Goal: Transaction & Acquisition: Obtain resource

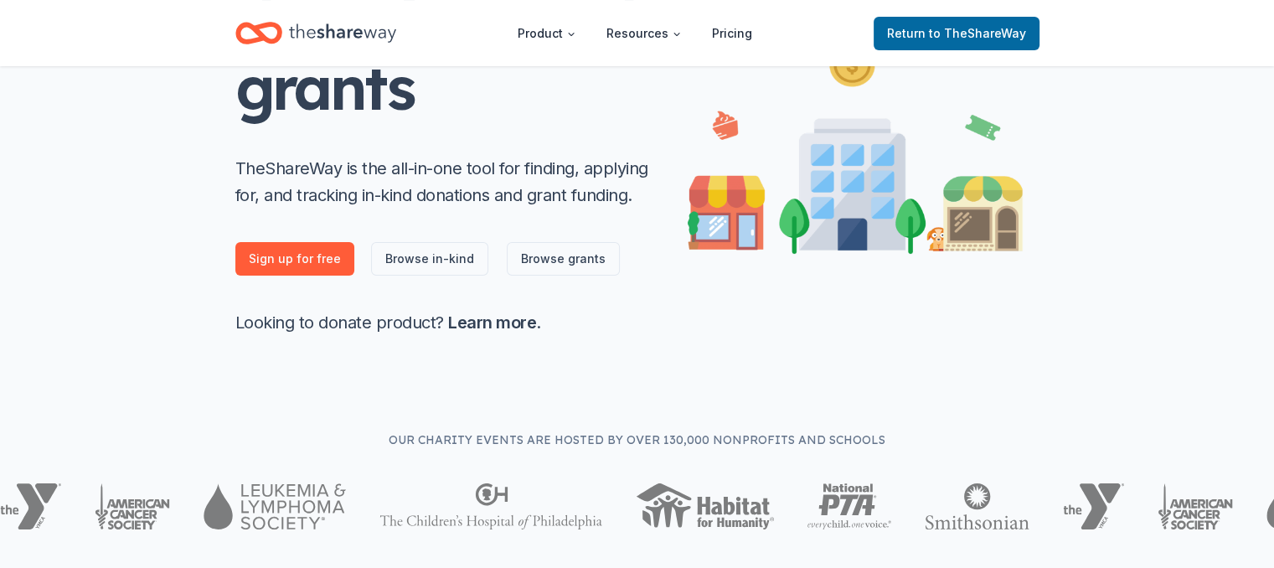
scroll to position [335, 0]
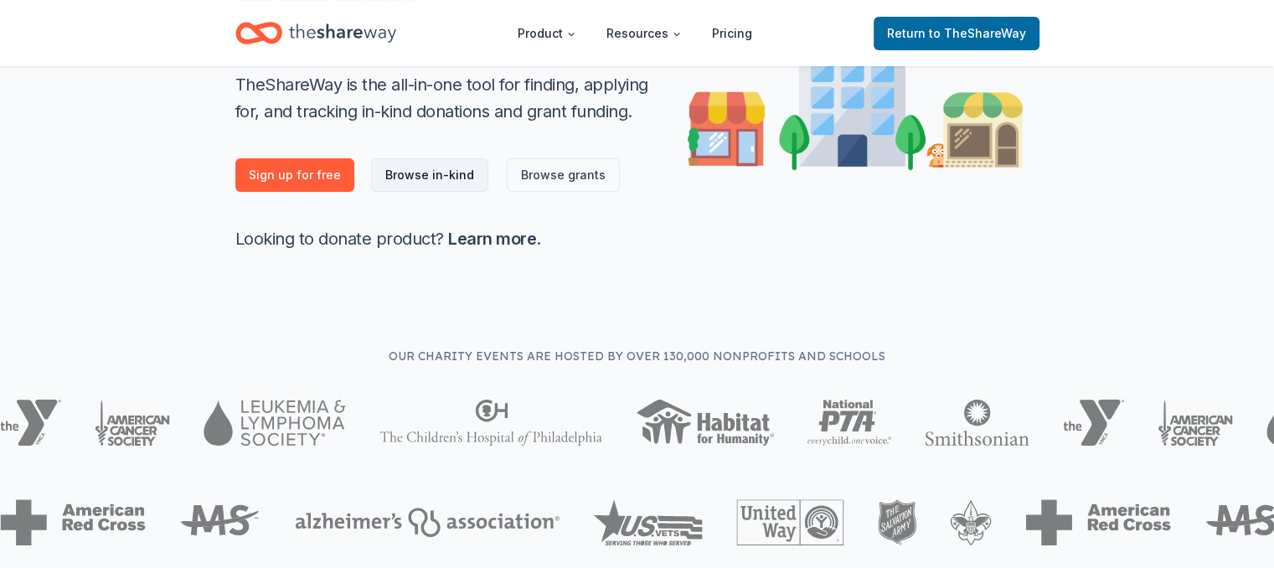
click at [410, 181] on link "Browse in-kind" at bounding box center [429, 175] width 117 height 34
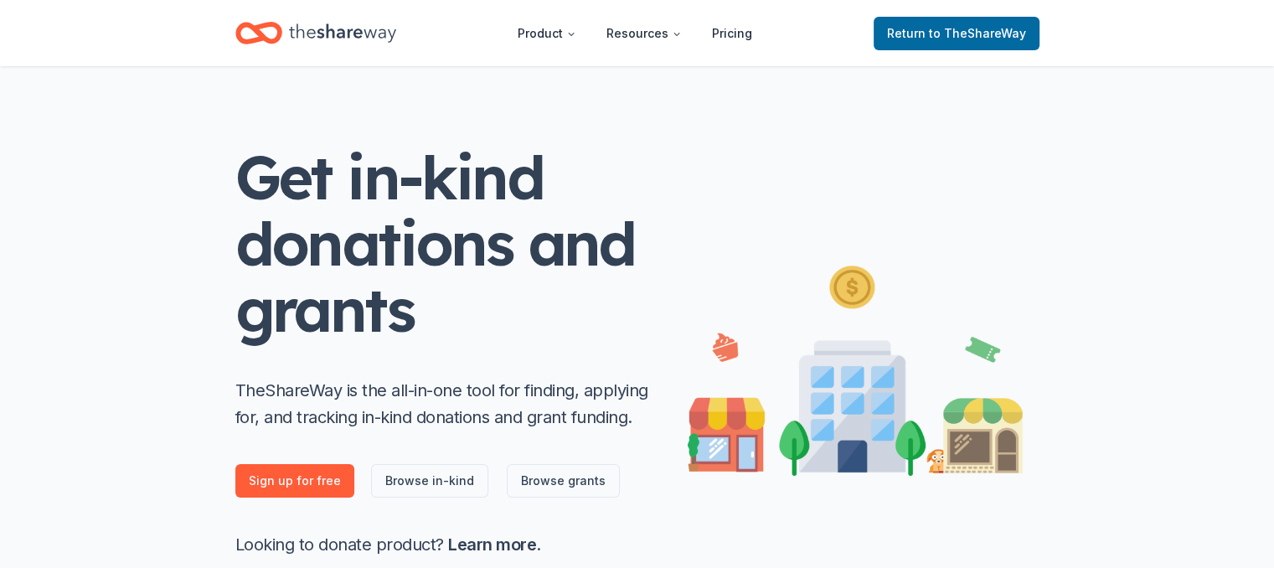
scroll to position [0, 0]
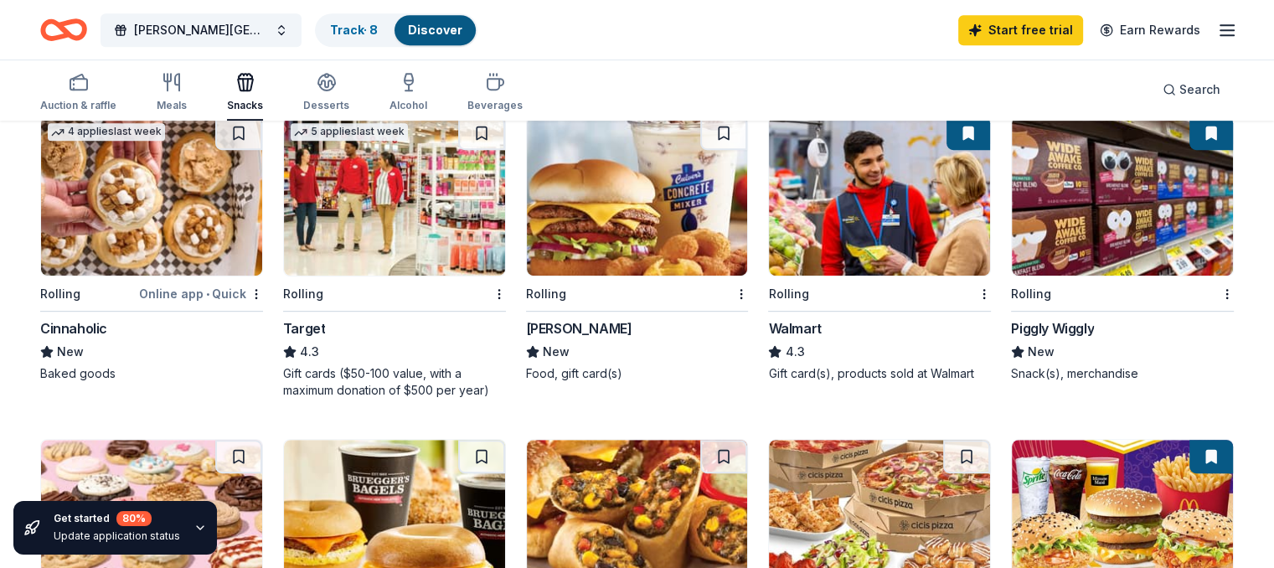
scroll to position [838, 0]
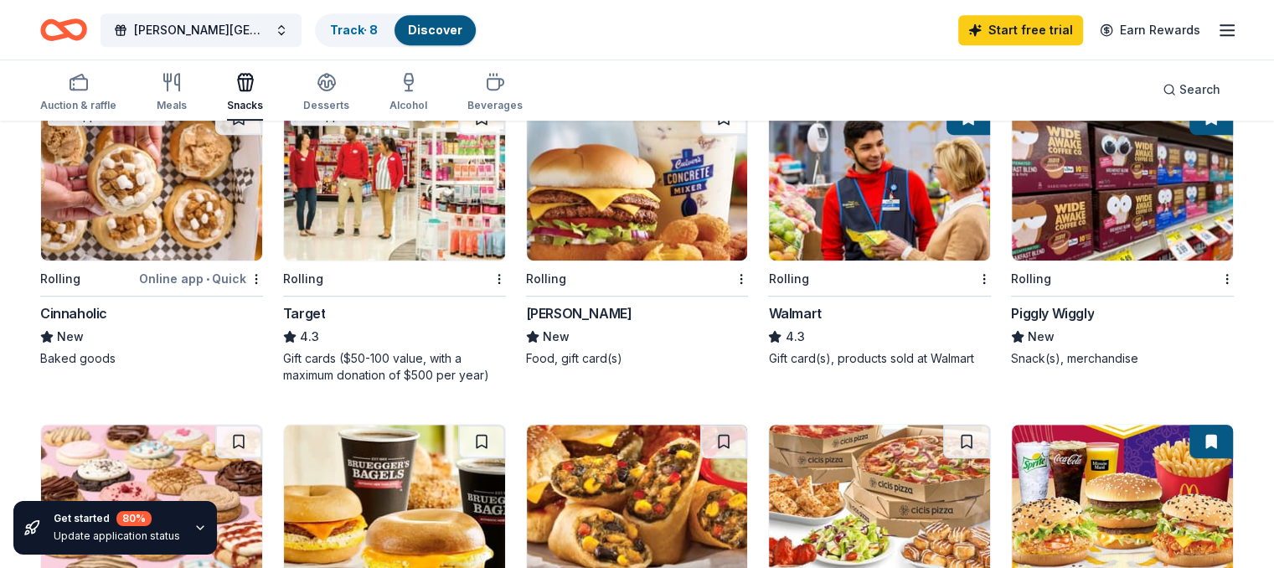
click at [785, 312] on div "Walmart" at bounding box center [794, 313] width 53 height 20
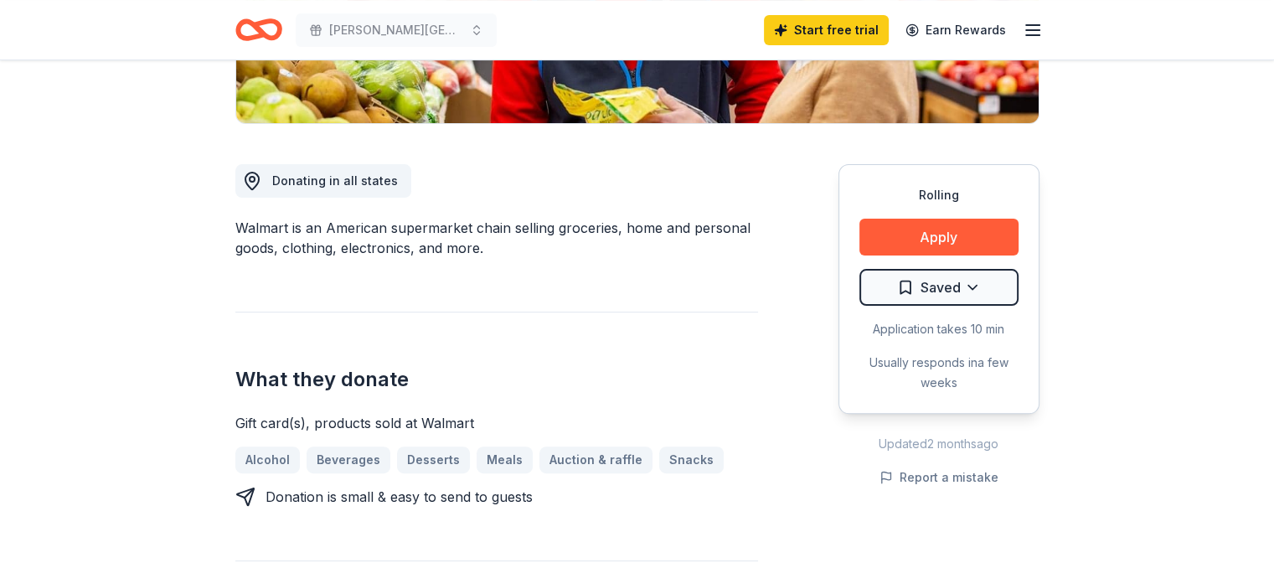
scroll to position [419, 0]
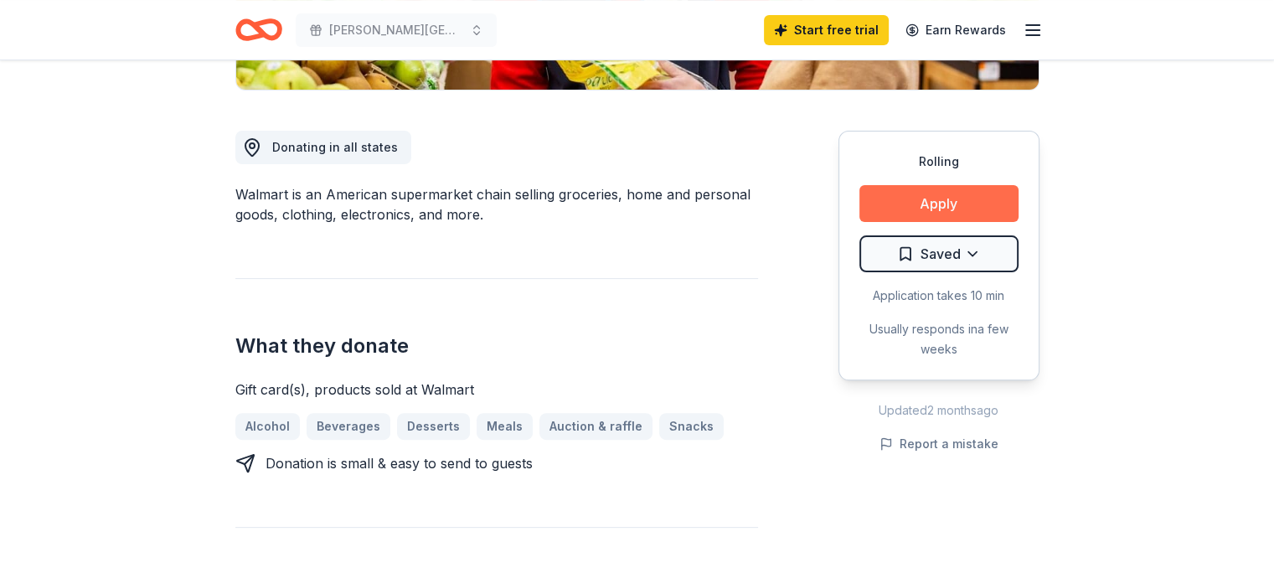
click at [931, 194] on button "Apply" at bounding box center [938, 203] width 159 height 37
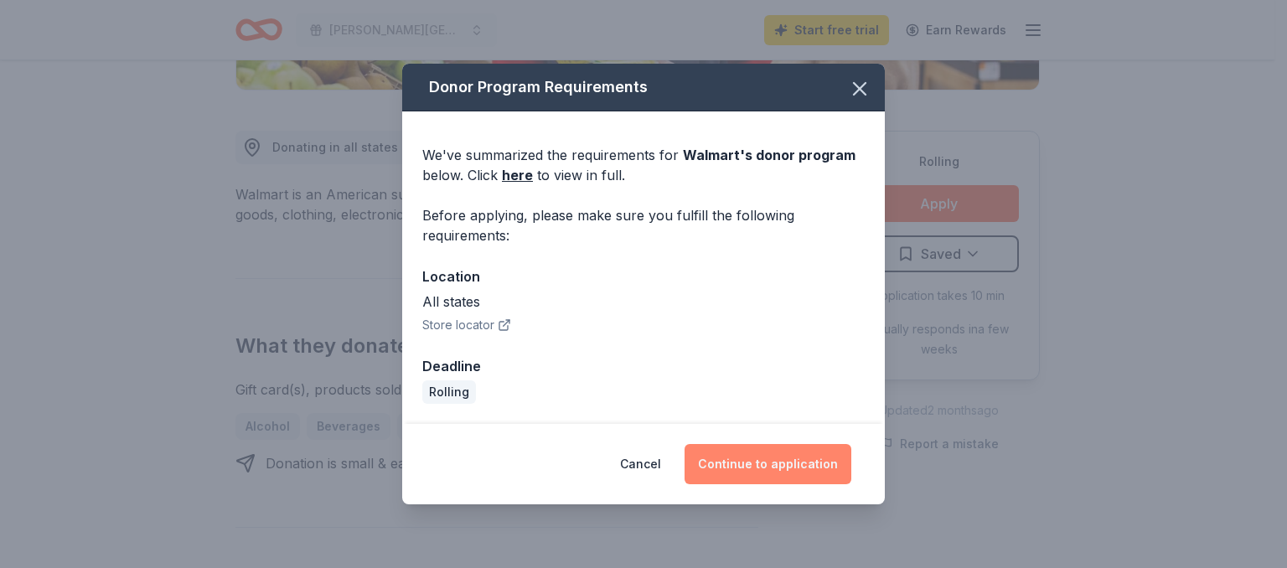
click at [773, 463] on button "Continue to application" at bounding box center [767, 464] width 167 height 40
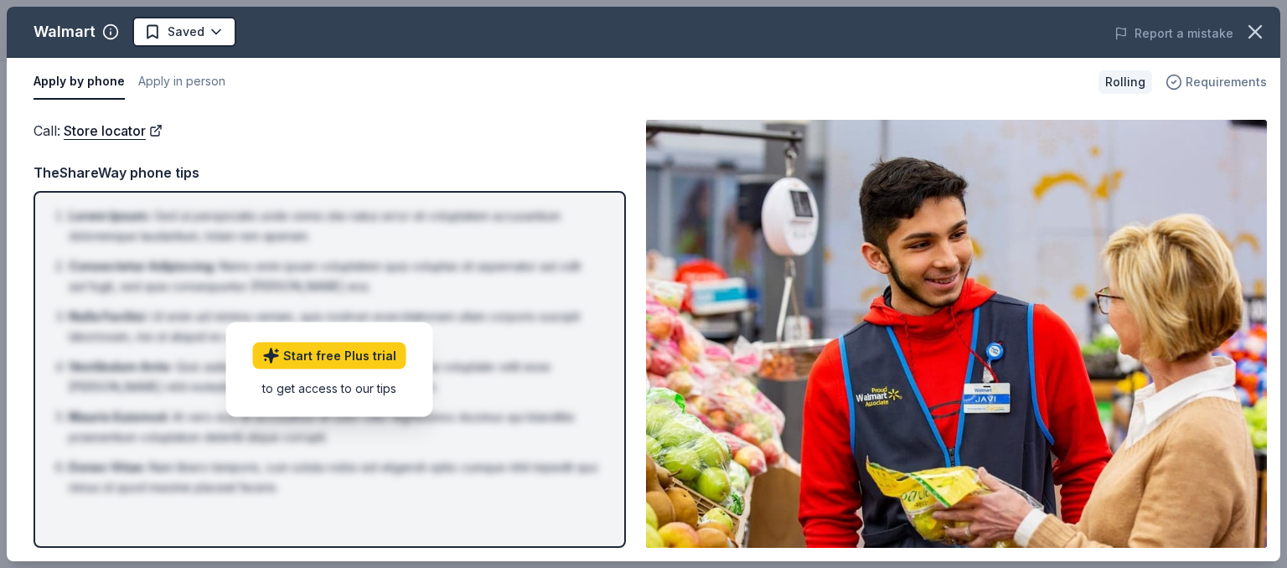
click at [1203, 85] on span "Requirements" at bounding box center [1225, 82] width 81 height 20
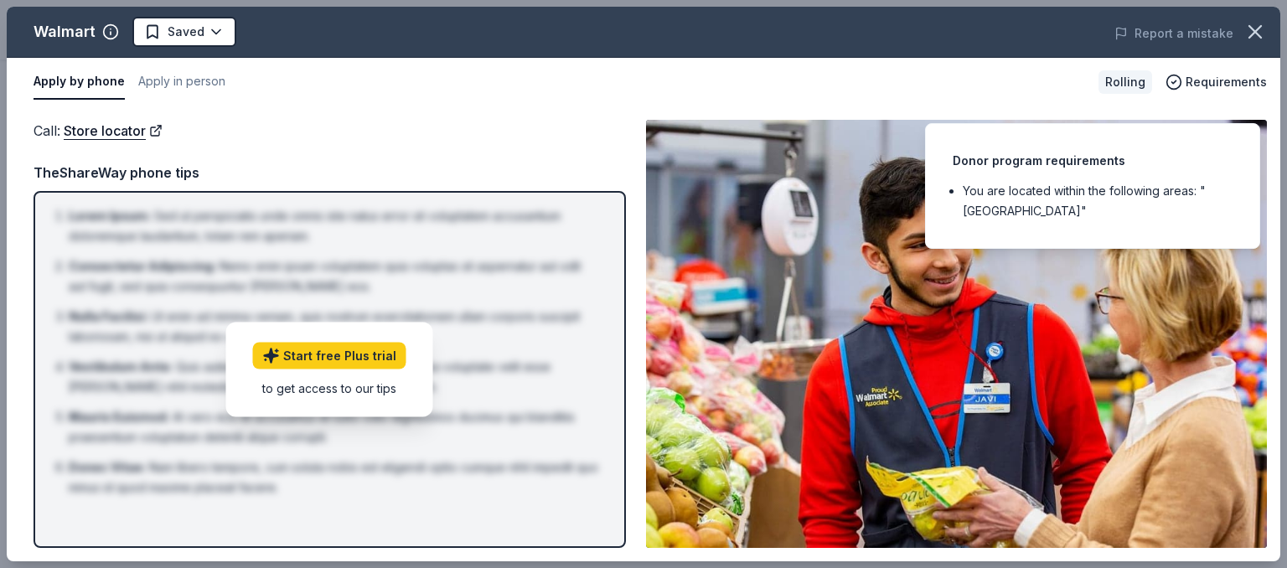
click at [335, 98] on div "Apply by phone Apply in person" at bounding box center [559, 82] width 1051 height 35
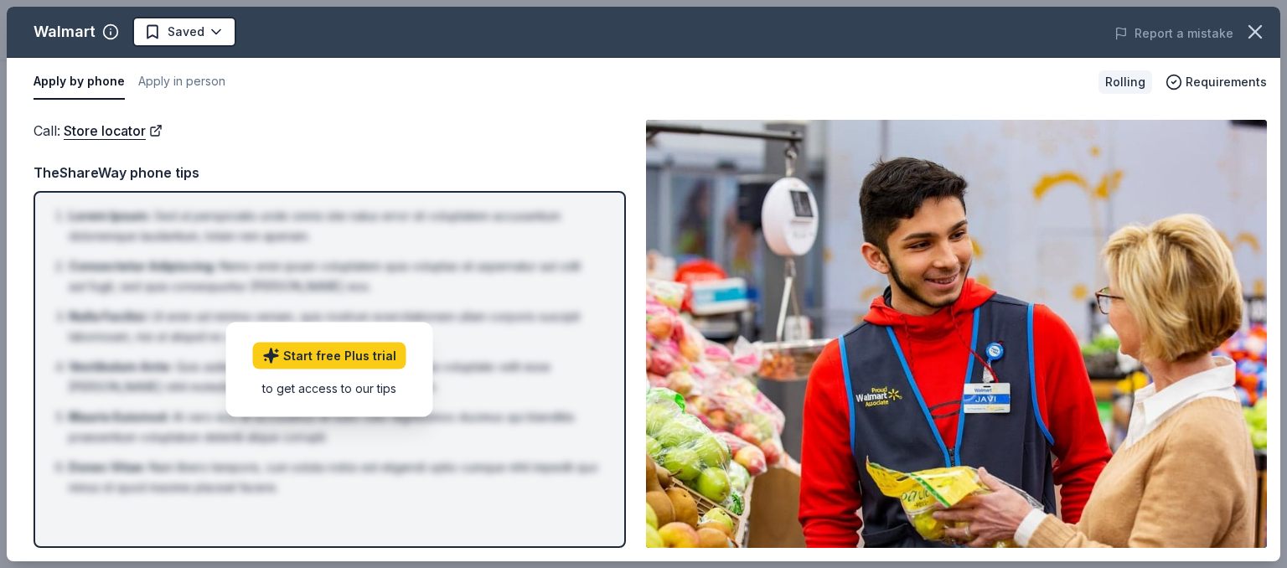
click at [84, 80] on button "Apply by phone" at bounding box center [79, 82] width 91 height 35
click at [165, 80] on button "Apply in person" at bounding box center [181, 82] width 87 height 35
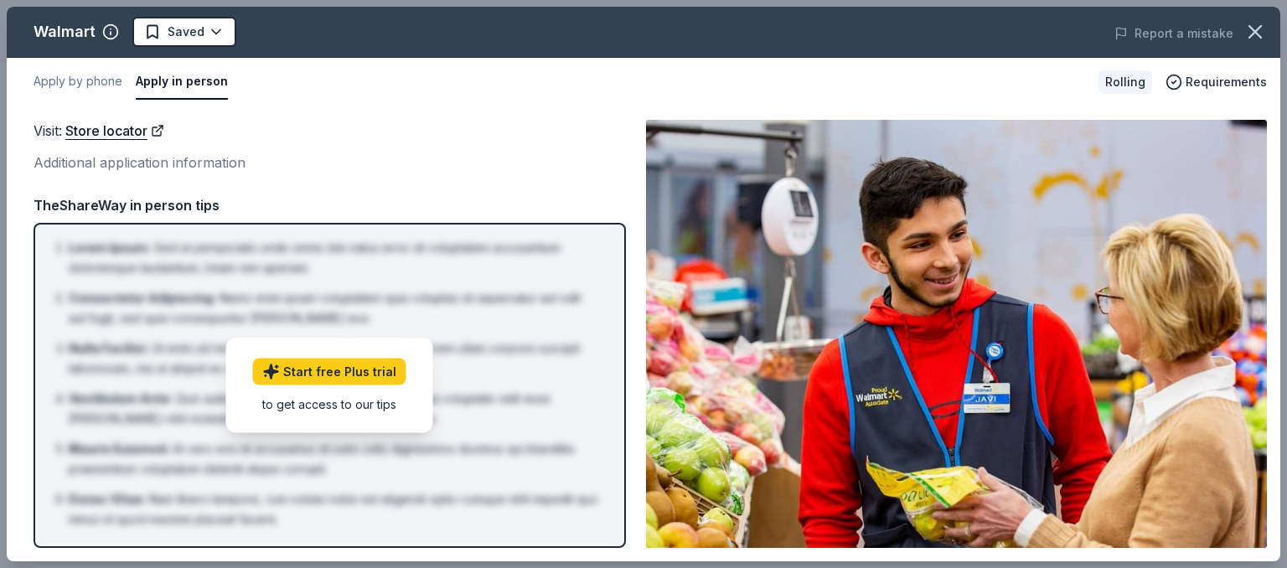
click at [75, 162] on div "Additional application information" at bounding box center [330, 163] width 592 height 22
click at [1247, 30] on icon "button" at bounding box center [1254, 31] width 23 height 23
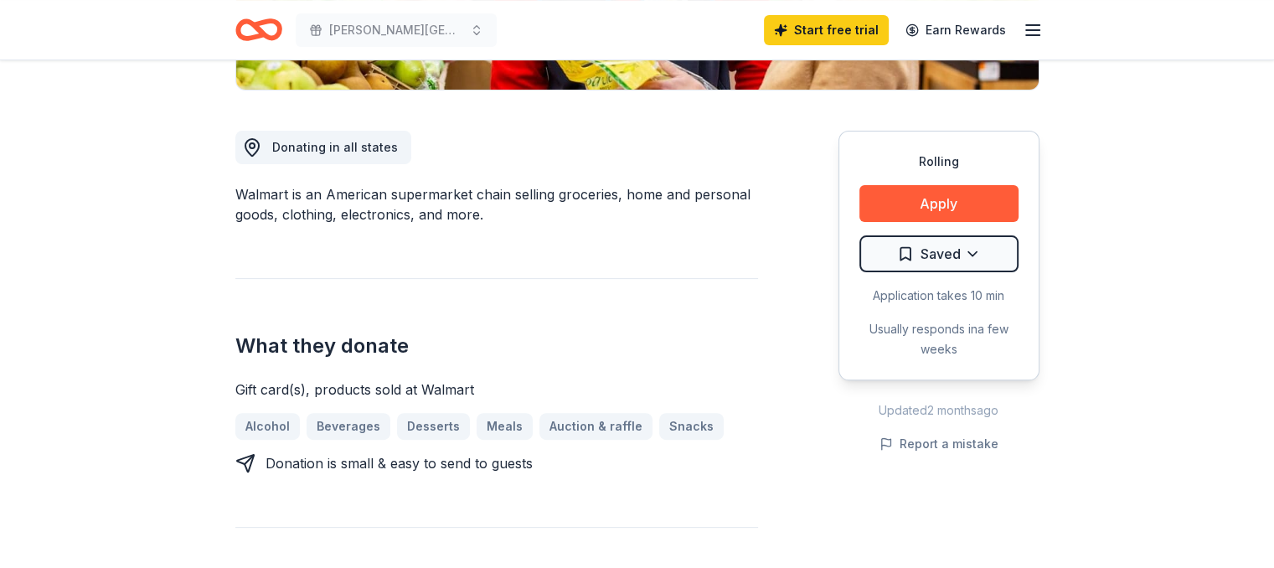
scroll to position [168, 0]
